Goal: Information Seeking & Learning: Check status

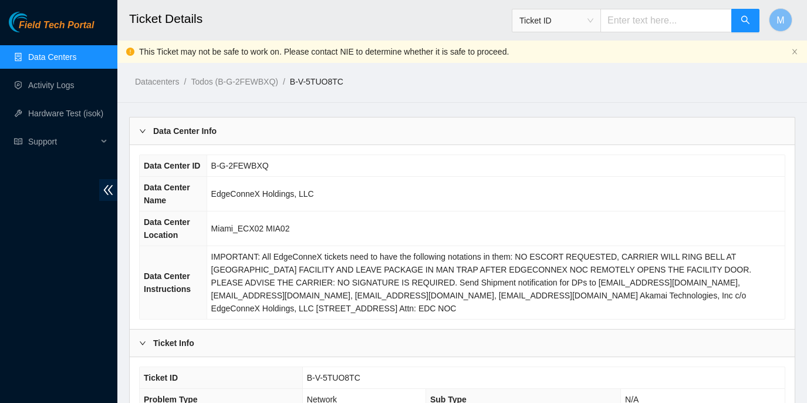
scroll to position [1193, 0]
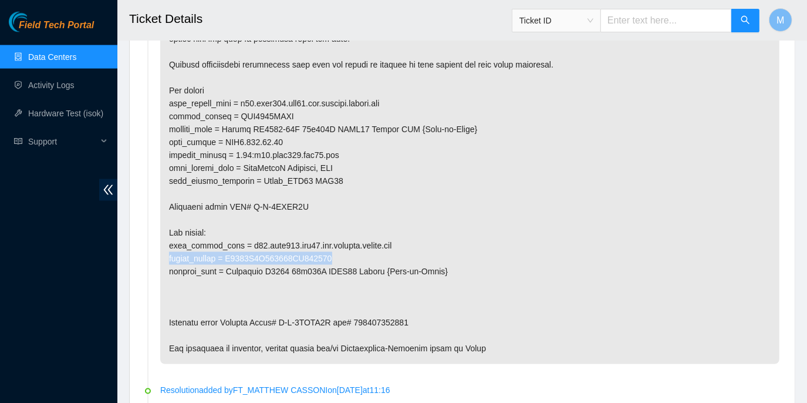
click at [49, 55] on link "Data Centers" at bounding box center [52, 56] width 48 height 9
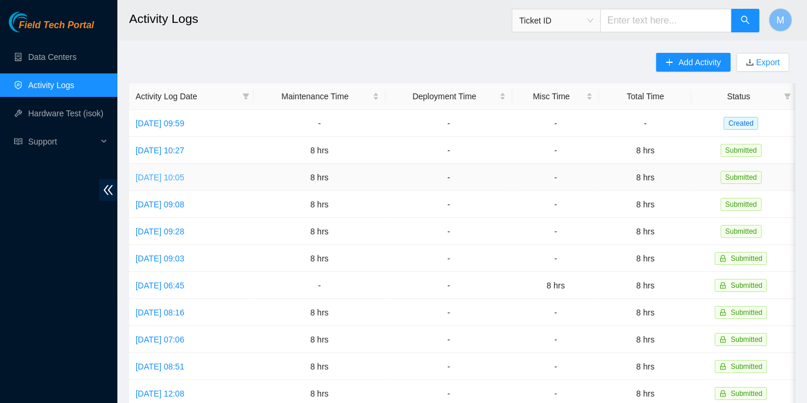
click at [184, 176] on link "[DATE] 10:05" at bounding box center [160, 177] width 49 height 9
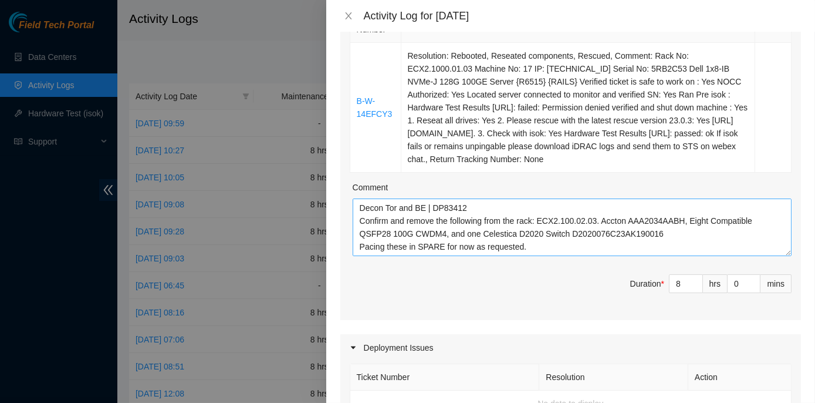
scroll to position [116, 0]
click at [350, 12] on icon "close" at bounding box center [348, 15] width 9 height 9
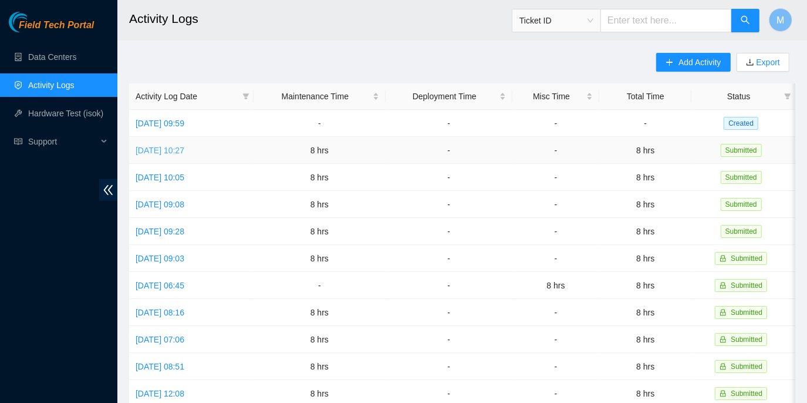
click at [184, 148] on link "[DATE] 10:27" at bounding box center [160, 150] width 49 height 9
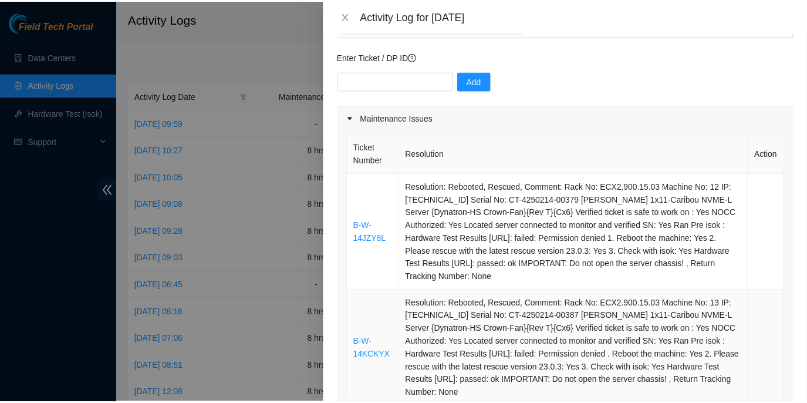
scroll to position [0, 0]
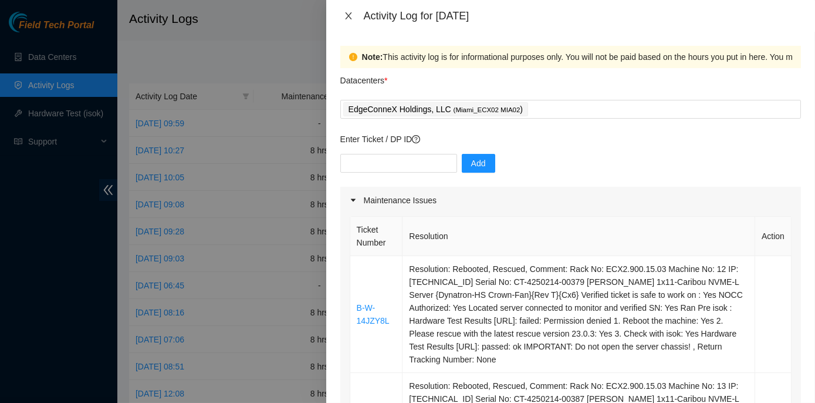
click at [348, 17] on icon "close" at bounding box center [348, 15] width 9 height 9
